Goal: Transaction & Acquisition: Purchase product/service

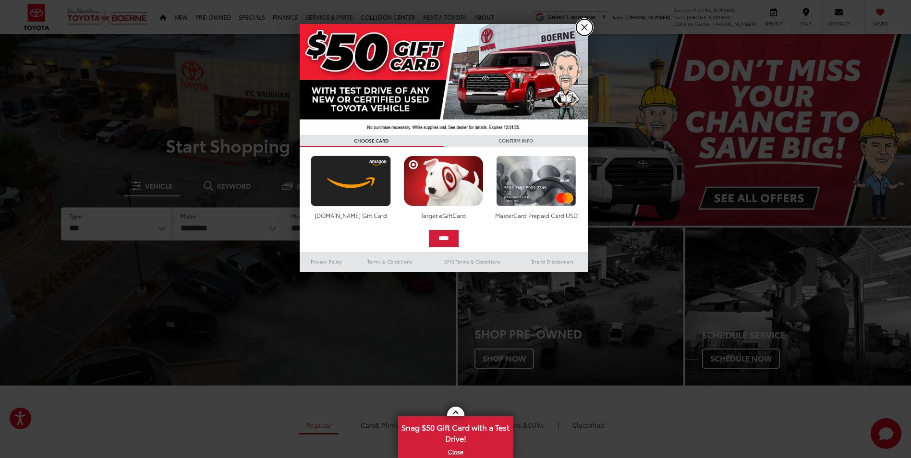
click at [589, 25] on link "X" at bounding box center [585, 27] width 16 height 16
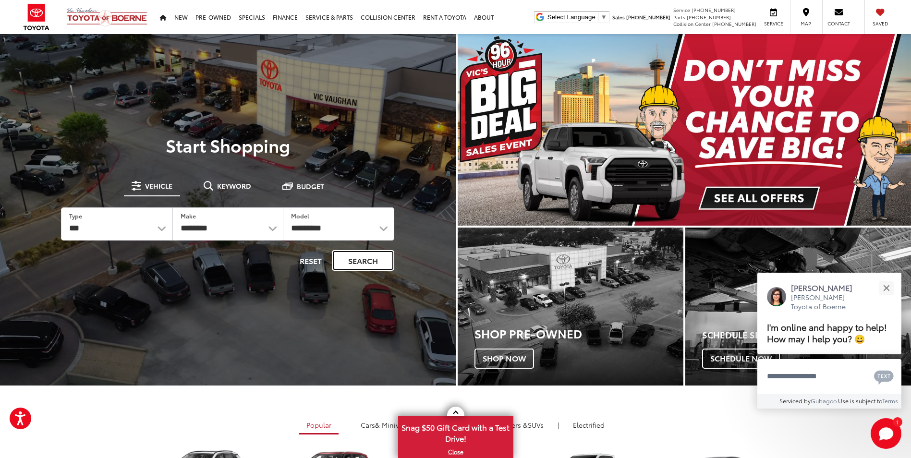
click at [383, 260] on button "Search" at bounding box center [363, 260] width 62 height 21
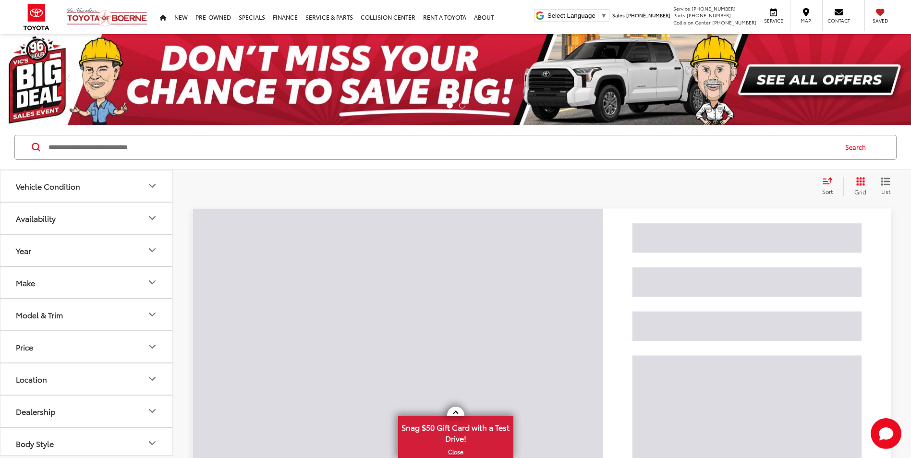
click at [197, 145] on input "Search by Make, Model, or Keyword" at bounding box center [442, 147] width 789 height 23
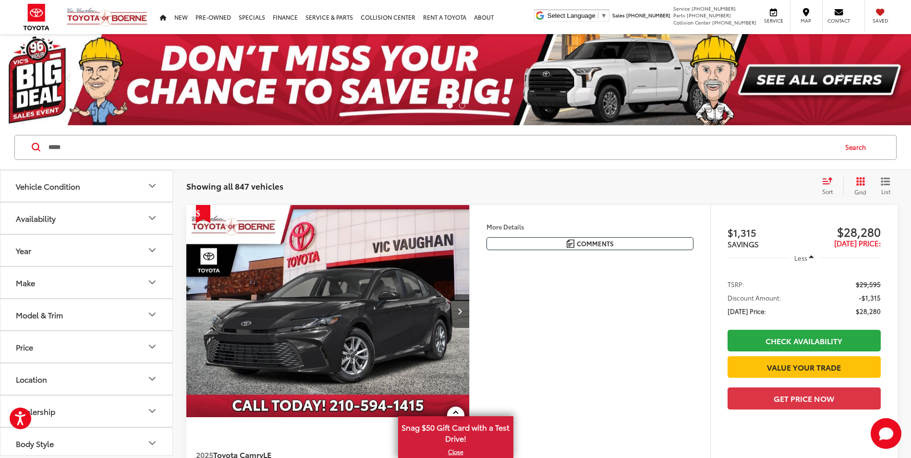
type input "*****"
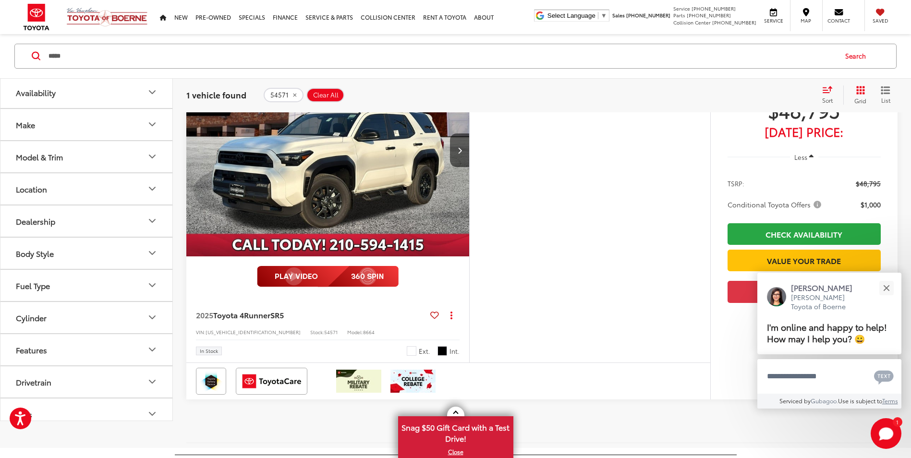
scroll to position [144, 0]
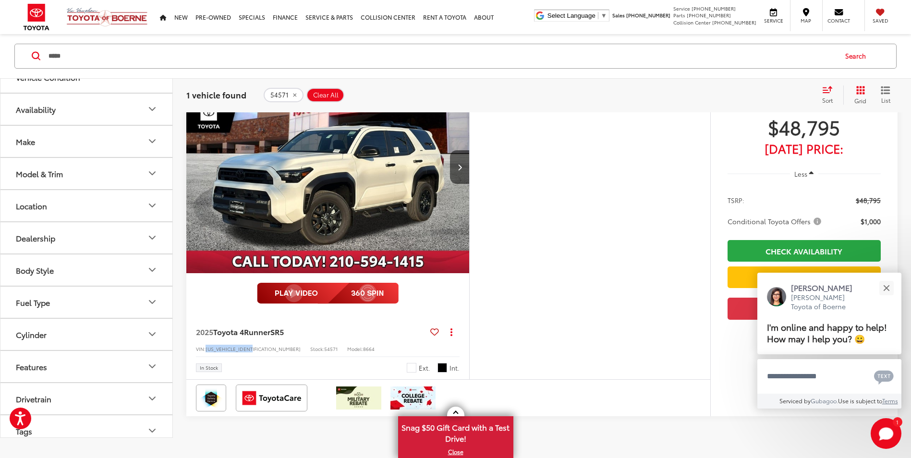
drag, startPoint x: 207, startPoint y: 348, endPoint x: 255, endPoint y: 347, distance: 47.6
click at [255, 347] on div "VIN: JTEVA5BR0S5051348 Stock: 54571 Model: 8664" at bounding box center [328, 348] width 264 height 7
click at [380, 201] on img "2025 Toyota 4Runner SR5 0" at bounding box center [328, 167] width 284 height 213
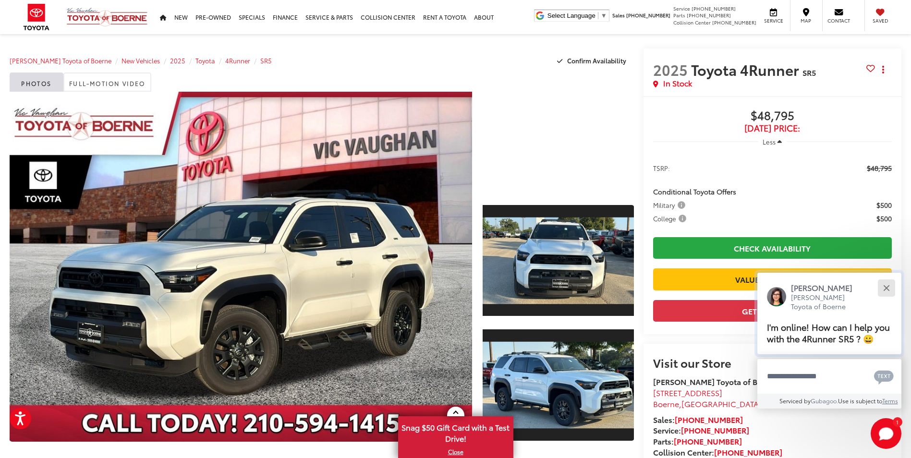
click at [886, 285] on button "Close" at bounding box center [886, 288] width 21 height 21
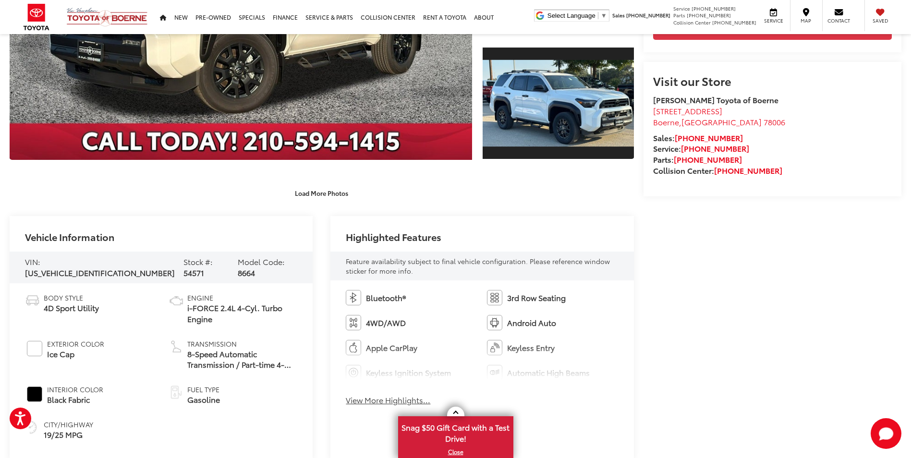
scroll to position [336, 0]
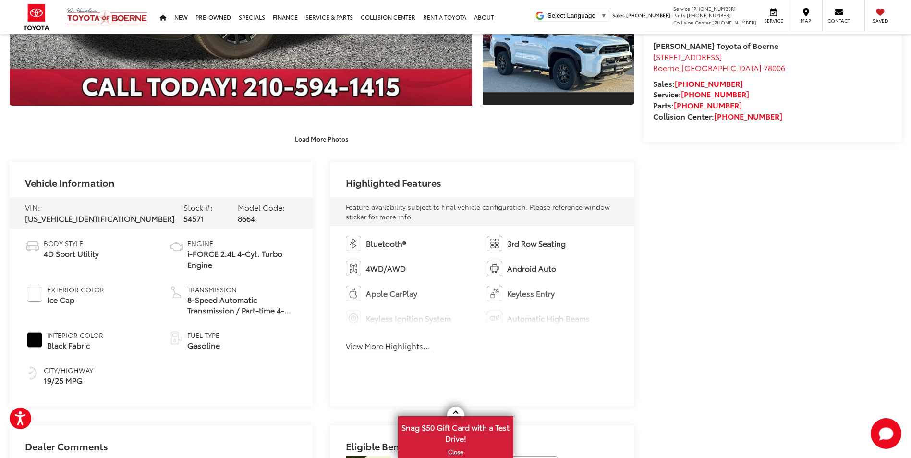
drag, startPoint x: 627, startPoint y: 365, endPoint x: 754, endPoint y: 44, distance: 345.3
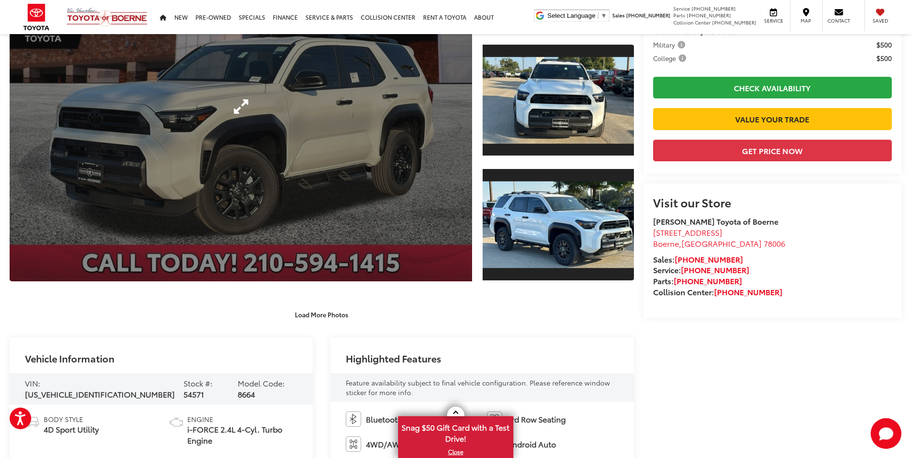
scroll to position [0, 0]
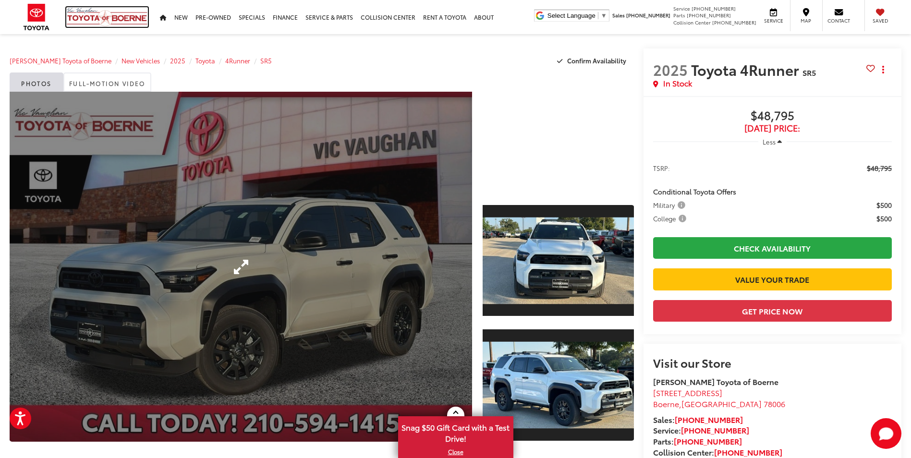
drag, startPoint x: 88, startPoint y: 15, endPoint x: 132, endPoint y: 123, distance: 116.2
click at [87, 15] on img at bounding box center [107, 17] width 82 height 20
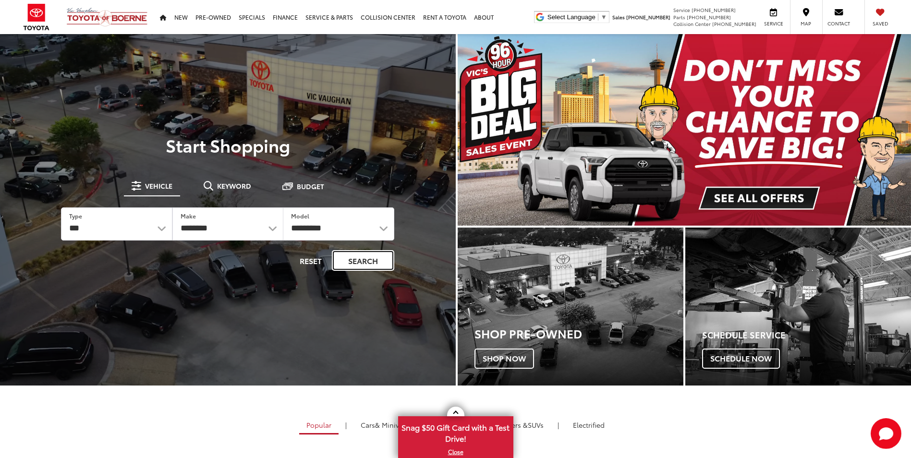
click at [378, 264] on button "Search" at bounding box center [363, 260] width 62 height 21
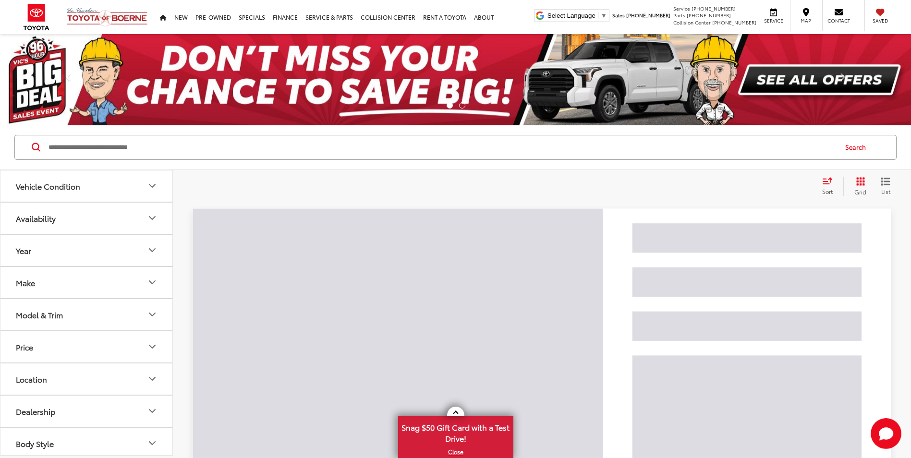
click at [131, 153] on input "Search by Make, Model, or Keyword" at bounding box center [442, 147] width 789 height 23
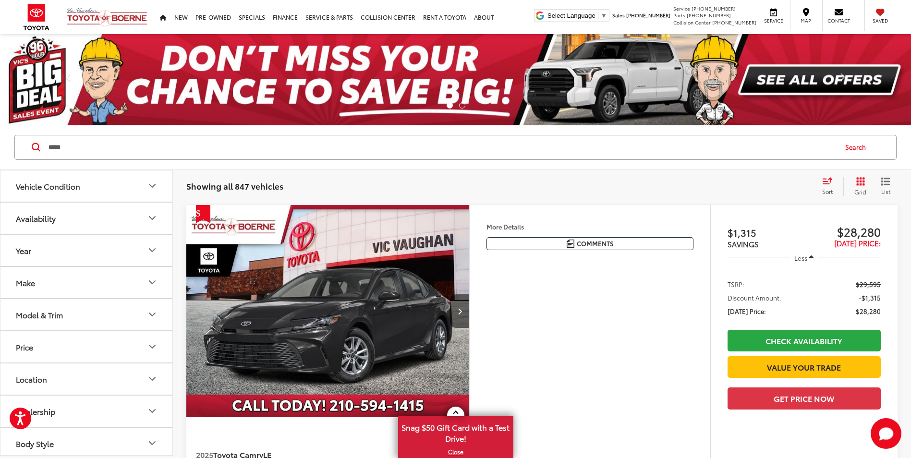
type input "*****"
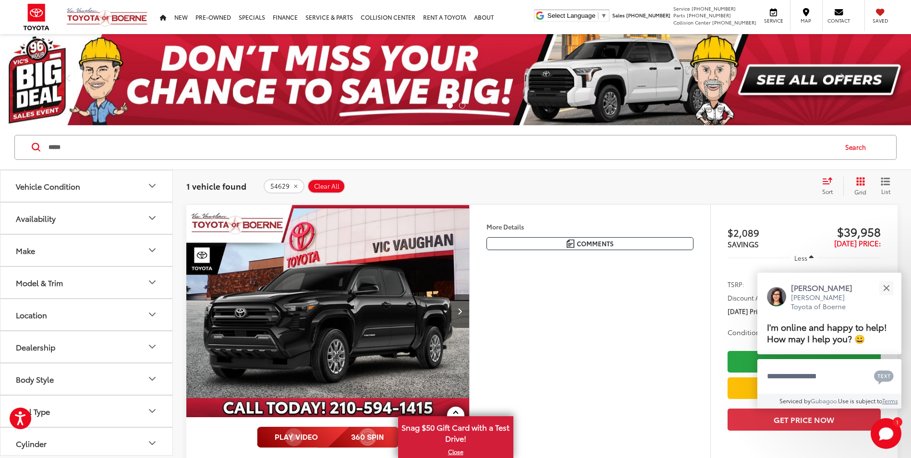
click at [314, 297] on img "2025 Toyota Tacoma SR5 0" at bounding box center [328, 311] width 284 height 213
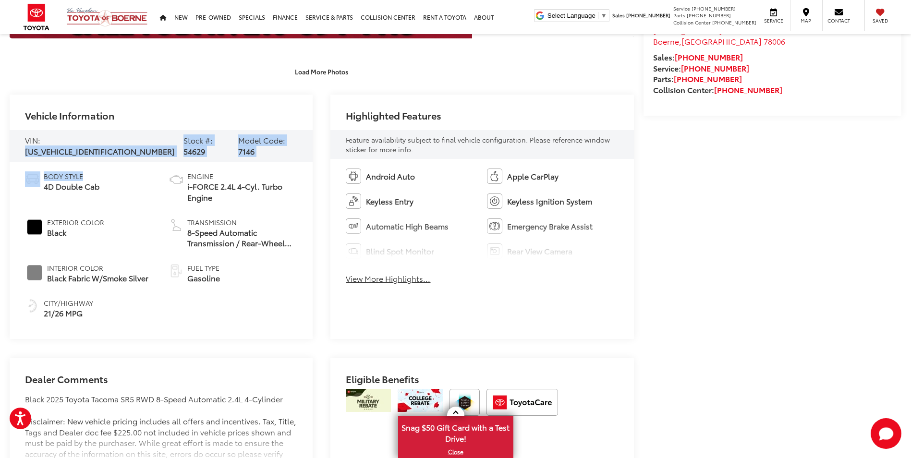
drag, startPoint x: 43, startPoint y: 146, endPoint x: 135, endPoint y: 159, distance: 92.8
click at [135, 159] on div "Vehicle Information VIN: [US_VEHICLE_IDENTIFICATION_NUMBER] Stock #: 54629 Mode…" at bounding box center [161, 217] width 303 height 245
